Goal: Task Accomplishment & Management: Use online tool/utility

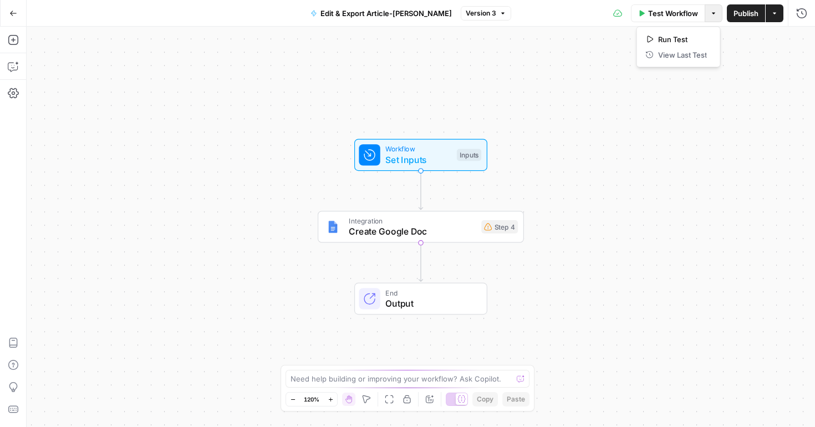
click at [713, 14] on icon "button" at bounding box center [713, 13] width 7 height 7
click at [529, 52] on div "Workflow Set Inputs Inputs Integration Create Google Doc Step 4 End Output" at bounding box center [421, 227] width 789 height 400
click at [500, 14] on icon "button" at bounding box center [503, 13] width 7 height 7
click at [776, 13] on icon "button" at bounding box center [774, 13] width 7 height 7
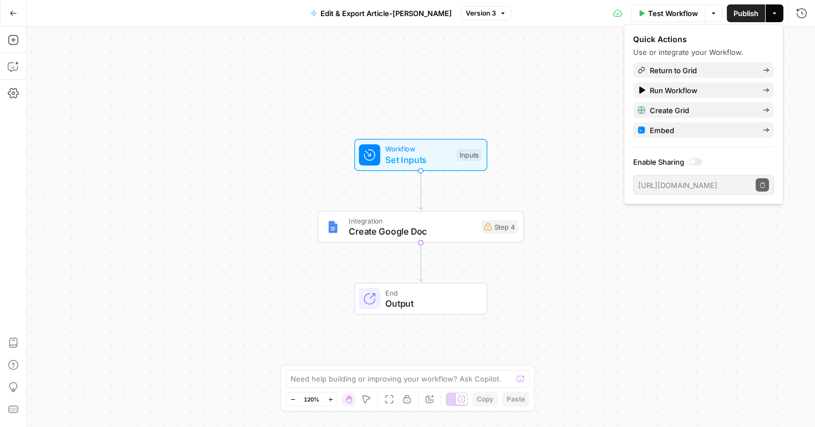
click at [693, 162] on div at bounding box center [693, 162] width 6 height 6
click at [761, 185] on icon "button" at bounding box center [763, 185] width 6 height 6
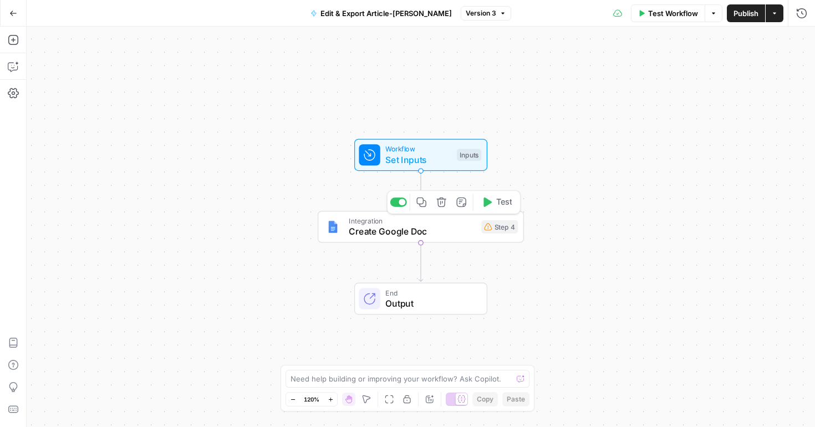
click at [450, 238] on div "Integration Create Google Doc Step 4 Copy step Delete step Add Note Test" at bounding box center [421, 227] width 206 height 32
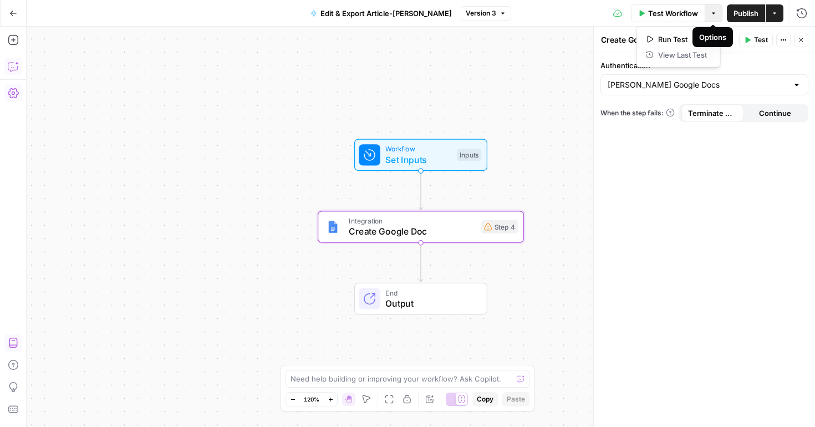
click at [712, 12] on icon "button" at bounding box center [713, 13] width 3 height 2
click at [501, 13] on icon "button" at bounding box center [502, 13] width 3 height 2
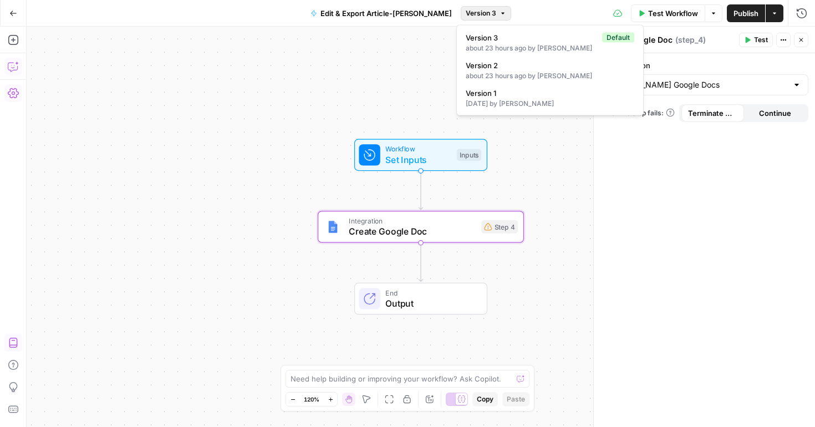
click at [391, 59] on div "Workflow Set Inputs Inputs Integration Create Google Doc Step 4 End Output" at bounding box center [421, 227] width 789 height 400
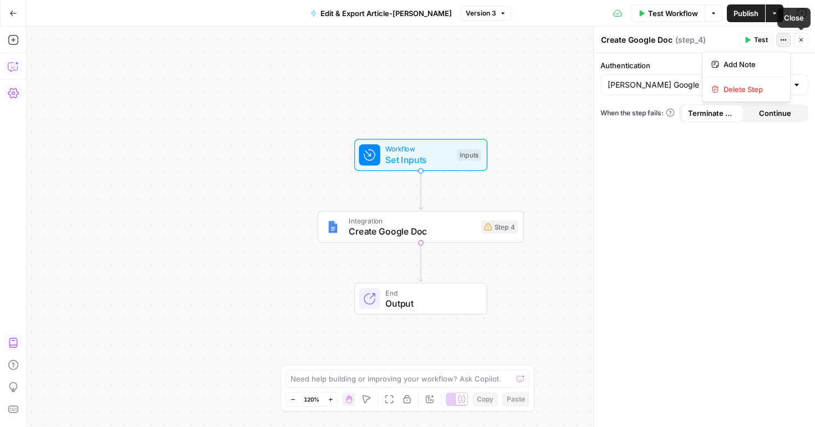
click at [780, 42] on icon "button" at bounding box center [783, 40] width 7 height 7
click at [525, 120] on div "Workflow Set Inputs Inputs Integration Create Google Doc Step 4 End Output" at bounding box center [421, 227] width 789 height 400
click at [455, 244] on div "Workflow Set Inputs Inputs Integration Create Google Doc Step 4 End Output" at bounding box center [421, 227] width 789 height 400
click at [430, 230] on span "Create Google Doc" at bounding box center [412, 231] width 127 height 13
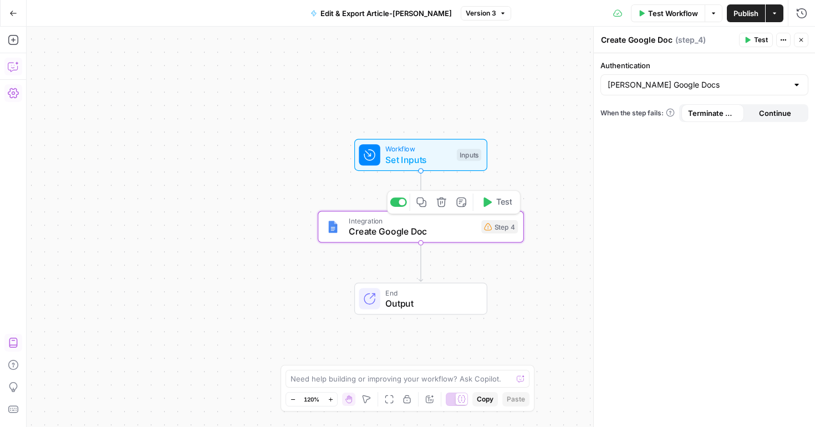
click at [375, 233] on span "Create Google Doc" at bounding box center [412, 231] width 127 height 13
click at [518, 187] on div "Workflow Set Inputs Inputs Integration Create Google Doc Step 4 End Output" at bounding box center [421, 227] width 789 height 400
click at [474, 232] on span "Create Google Doc" at bounding box center [412, 231] width 127 height 13
click at [439, 242] on div "Integration Create Google Doc Step 4 Copy step Delete step Add Note Test" at bounding box center [421, 227] width 206 height 32
click at [421, 243] on g "Edge from step_4 to end" at bounding box center [421, 262] width 4 height 39
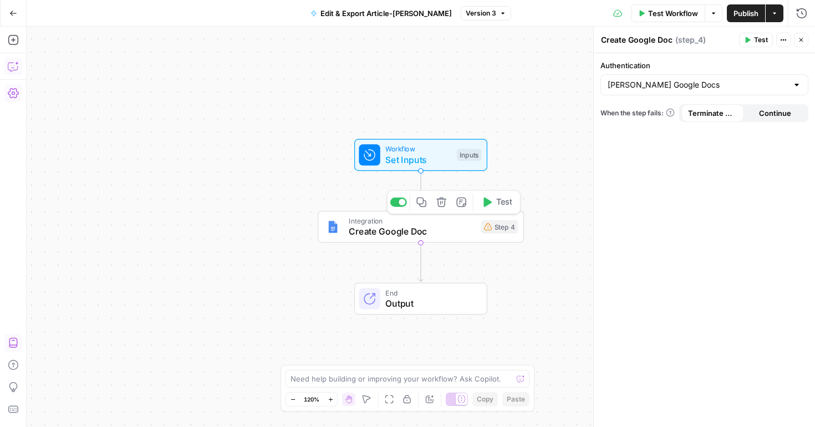
click at [421, 243] on icon "Edge from step_4 to end" at bounding box center [421, 262] width 4 height 39
click at [388, 232] on span "Create Google Doc" at bounding box center [412, 231] width 127 height 13
click at [443, 378] on textarea at bounding box center [402, 378] width 222 height 11
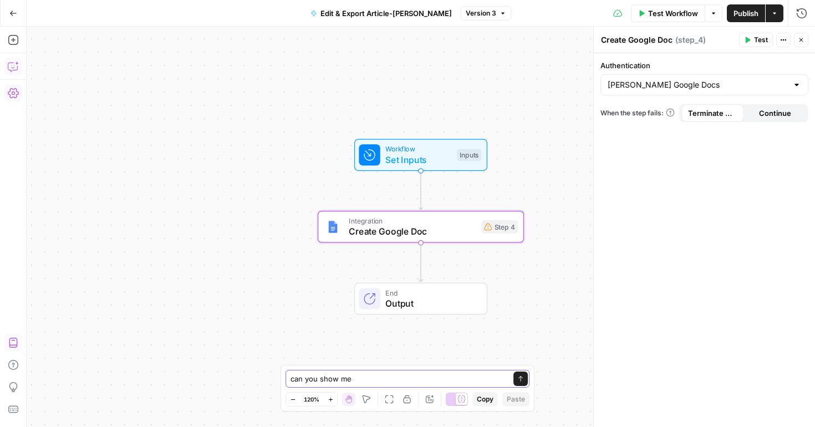
paste textarea "workflow URL from the builder view - inside the workflo"
type textarea "can you show me workflow URL from the builder view - inside the workflo"
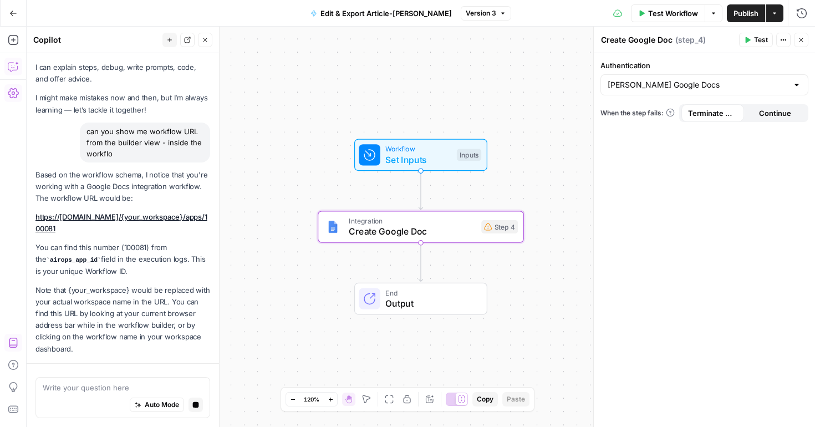
click at [150, 216] on div "Based on the workflow schema, I notice that you're working with a Google Docs i…" at bounding box center [122, 262] width 175 height 186
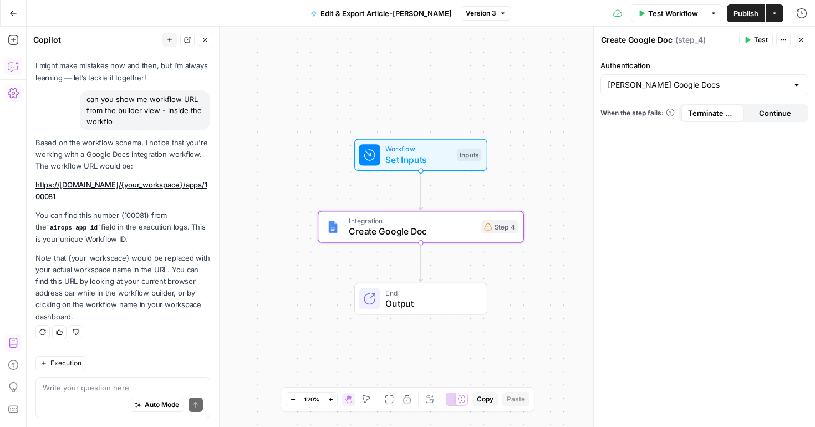
click at [136, 182] on link "https://app.airops.com/{your_workspace}/apps/100081" at bounding box center [121, 190] width 172 height 21
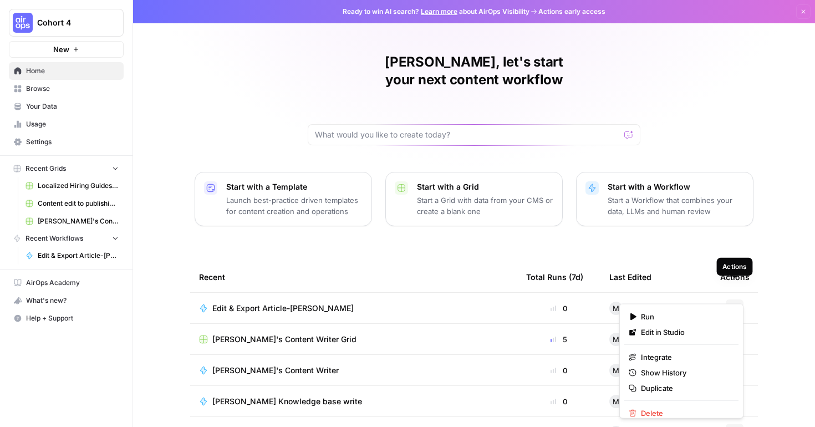
click at [738, 299] on button "Actions" at bounding box center [735, 308] width 18 height 18
click at [669, 330] on span "Edit in Studio" at bounding box center [685, 332] width 89 height 11
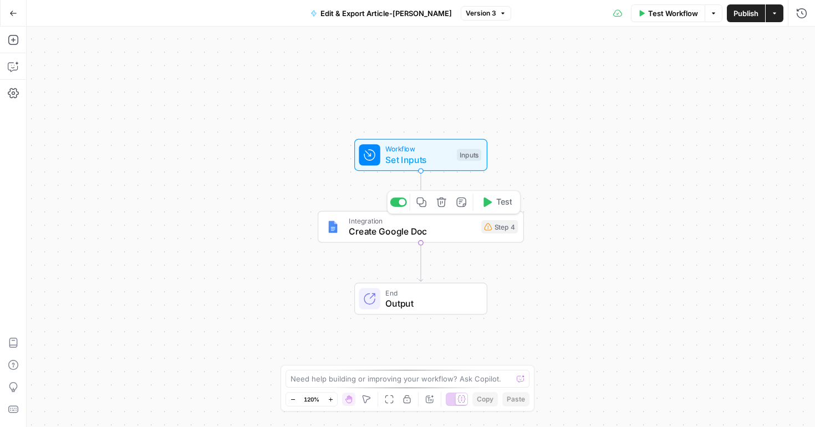
click at [459, 238] on div "Integration Create Google Doc Step 4 Copy step Delete step Add Note Test" at bounding box center [421, 227] width 206 height 32
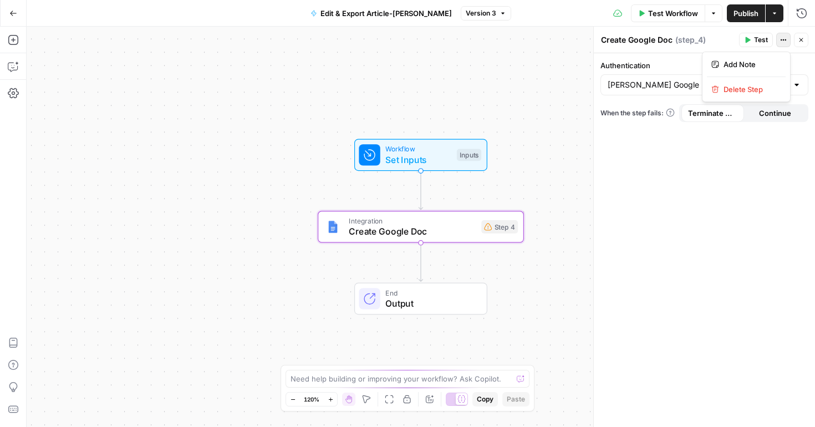
click at [781, 43] on icon "button" at bounding box center [783, 40] width 7 height 7
click at [488, 103] on div "Workflow Set Inputs Inputs Integration Create Google Doc Step 4 End Output" at bounding box center [421, 227] width 789 height 400
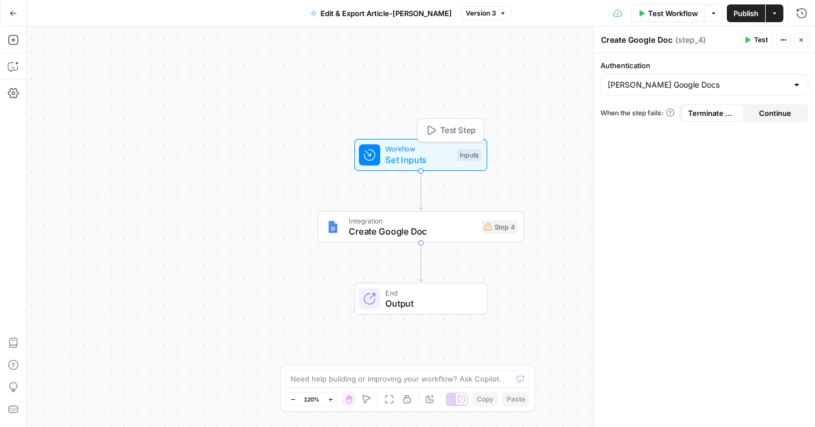
click at [439, 162] on span "Set Inputs" at bounding box center [418, 159] width 66 height 13
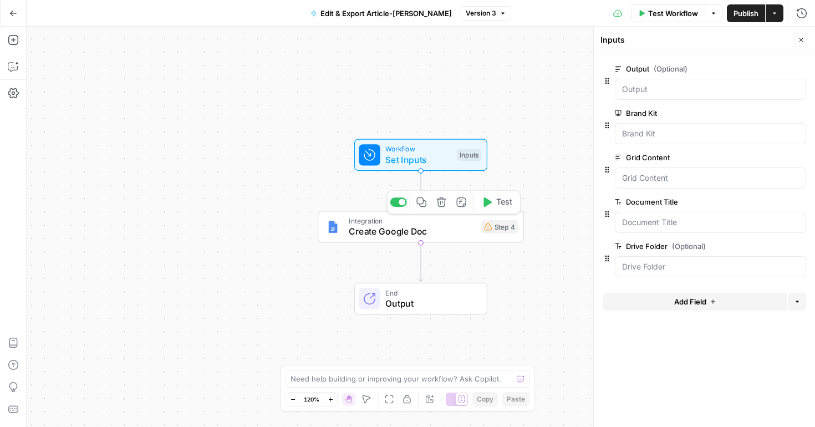
click at [417, 231] on span "Create Google Doc" at bounding box center [412, 231] width 127 height 13
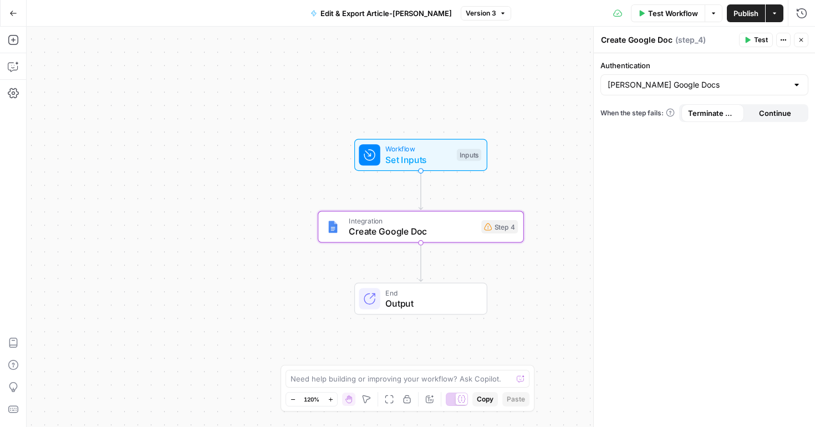
click at [421, 297] on span "Output" at bounding box center [430, 303] width 90 height 13
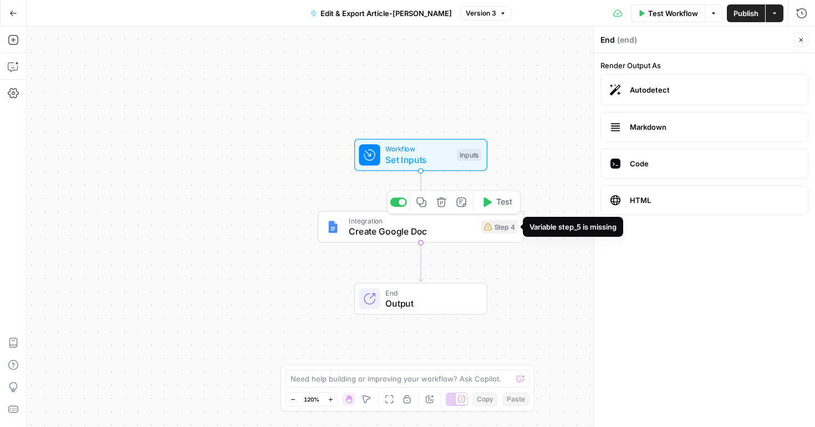
click at [467, 232] on span "Create Google Doc" at bounding box center [412, 231] width 127 height 13
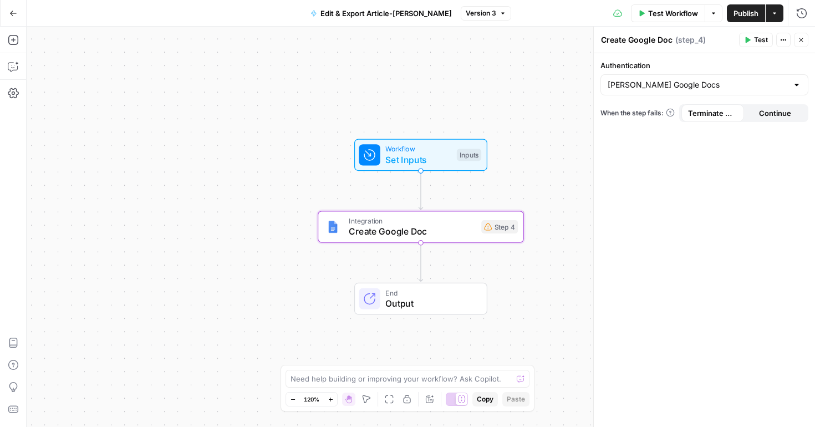
click at [799, 85] on div at bounding box center [796, 84] width 9 height 11
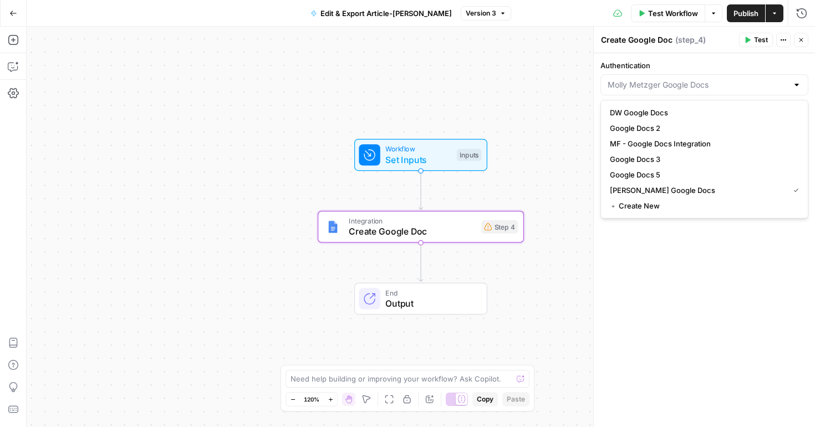
type input "[PERSON_NAME] Google Docs"
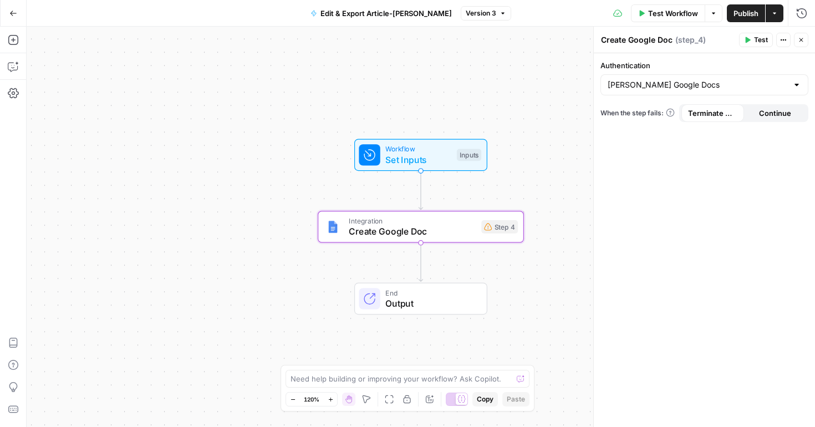
click at [765, 231] on div "Authentication [PERSON_NAME] Google Docs When the step fails: Terminate Workflo…" at bounding box center [704, 240] width 221 height 374
click at [12, 95] on icon "button" at bounding box center [13, 93] width 11 height 11
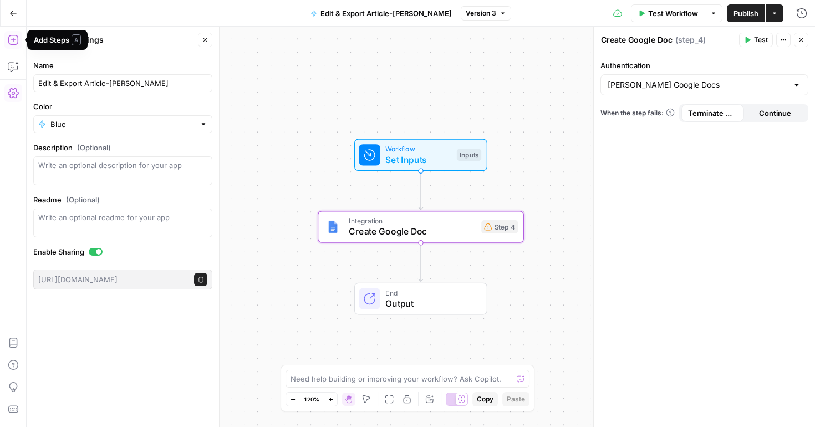
click at [10, 42] on icon "button" at bounding box center [13, 39] width 11 height 11
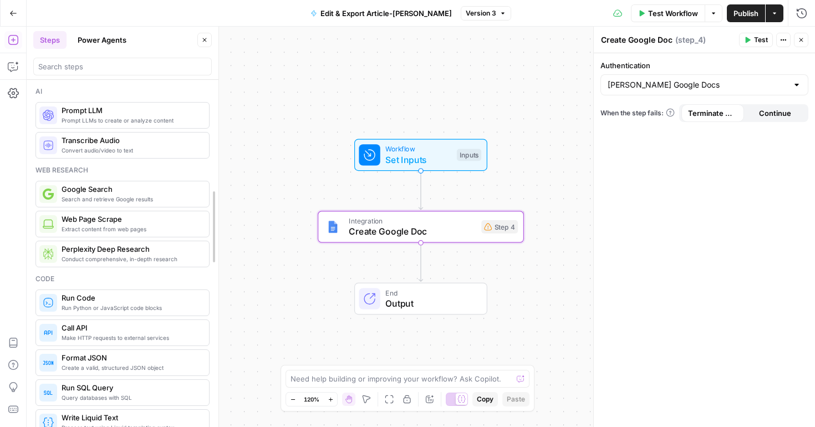
drag, startPoint x: 216, startPoint y: 217, endPoint x: 215, endPoint y: 296, distance: 78.7
drag, startPoint x: 213, startPoint y: 255, endPoint x: 213, endPoint y: 322, distance: 67.7
drag, startPoint x: 215, startPoint y: 255, endPoint x: 213, endPoint y: 187, distance: 68.2
click at [13, 410] on icon "button" at bounding box center [13, 409] width 11 height 11
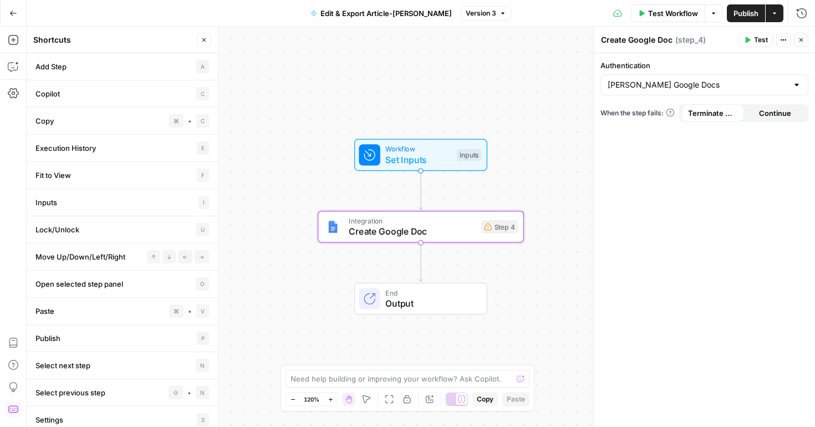
click at [82, 341] on li "Publish P" at bounding box center [122, 338] width 191 height 27
drag, startPoint x: 214, startPoint y: 205, endPoint x: 184, endPoint y: 308, distance: 107.6
click at [407, 74] on div "Workflow Set Inputs Inputs Integration Create Google Doc Step 4 End Output" at bounding box center [421, 227] width 789 height 400
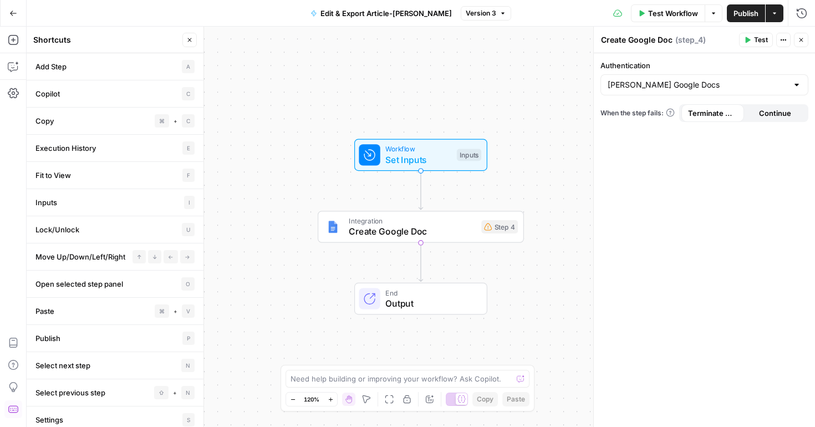
click at [528, 109] on div "Workflow Set Inputs Inputs Integration Create Google Doc Step 4 End Output" at bounding box center [421, 227] width 789 height 400
